Goal: Check status: Check status

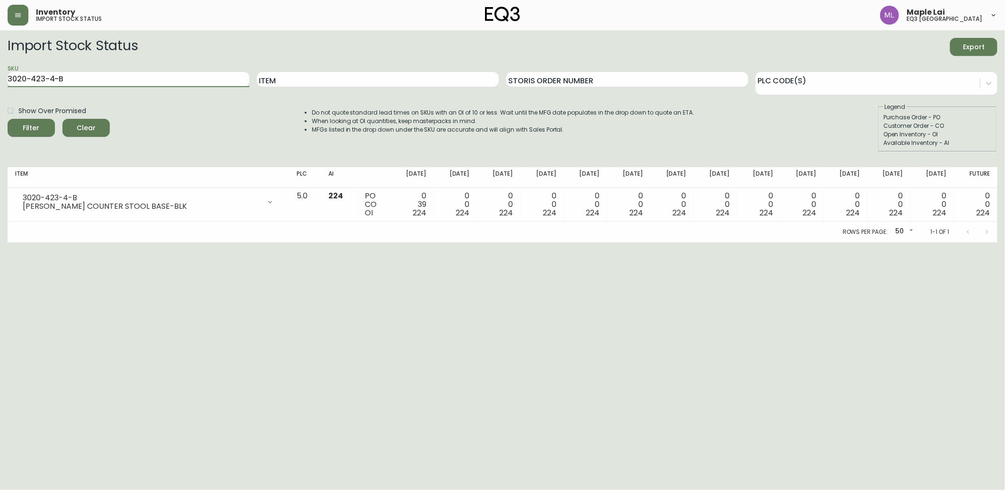
drag, startPoint x: 0, startPoint y: 0, endPoint x: 0, endPoint y: 95, distance: 94.6
click at [0, 97] on html "Inventory import stock status Maple Lai eq3 [GEOGRAPHIC_DATA] Import Stock Stat…" at bounding box center [502, 121] width 1005 height 242
click at [8, 119] on button "Filter" at bounding box center [31, 128] width 47 height 18
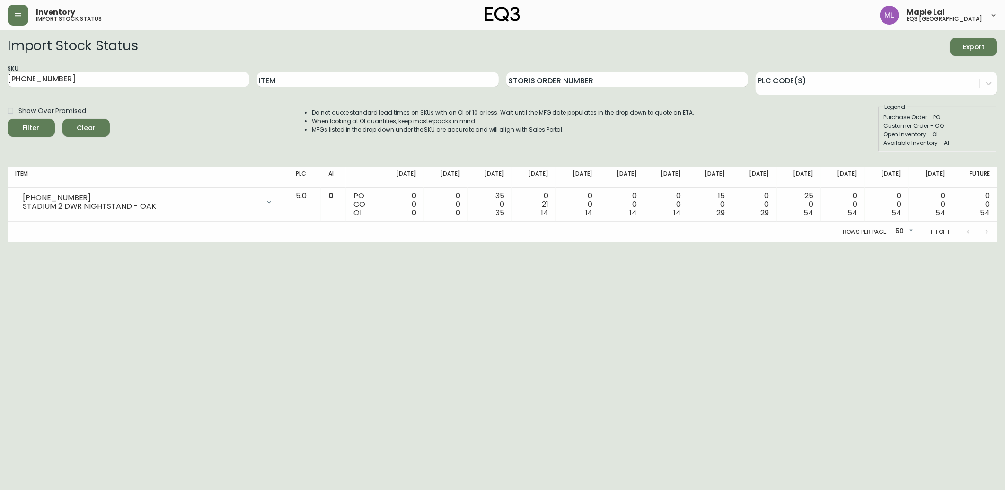
click at [673, 242] on html "Inventory import stock status Maple Lai eq3 [GEOGRAPHIC_DATA] Import Stock Stat…" at bounding box center [502, 121] width 1005 height 242
drag, startPoint x: 105, startPoint y: 76, endPoint x: 0, endPoint y: 74, distance: 105.1
click at [0, 76] on html "Inventory import stock status Maple Lai eq3 [GEOGRAPHIC_DATA] Import Stock Stat…" at bounding box center [502, 121] width 1005 height 242
paste input "[PHONE_NUMBER]"
type input "[PHONE_NUMBER]"
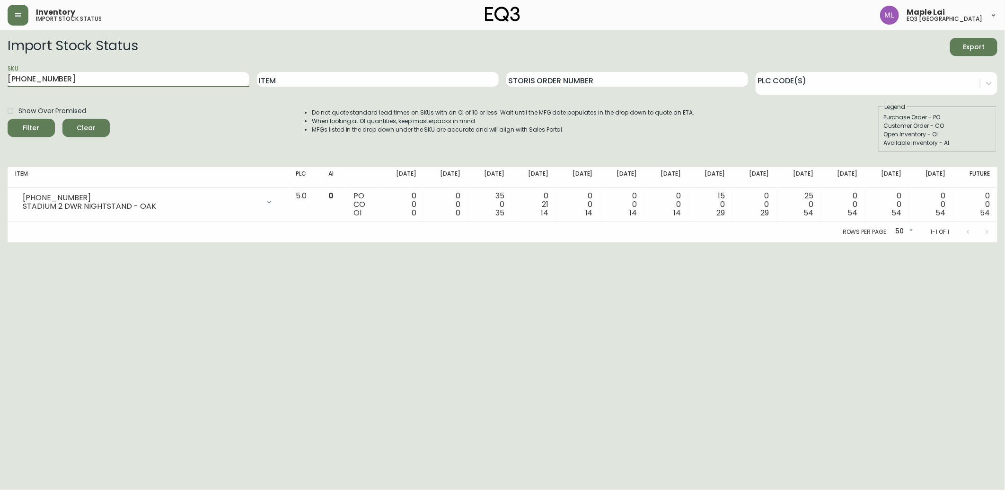
click at [8, 119] on button "Filter" at bounding box center [31, 128] width 47 height 18
click at [149, 242] on html "Inventory import stock status Maple Lai eq3 [GEOGRAPHIC_DATA] Import Stock Stat…" at bounding box center [502, 121] width 1005 height 242
